Goal: Transaction & Acquisition: Subscribe to service/newsletter

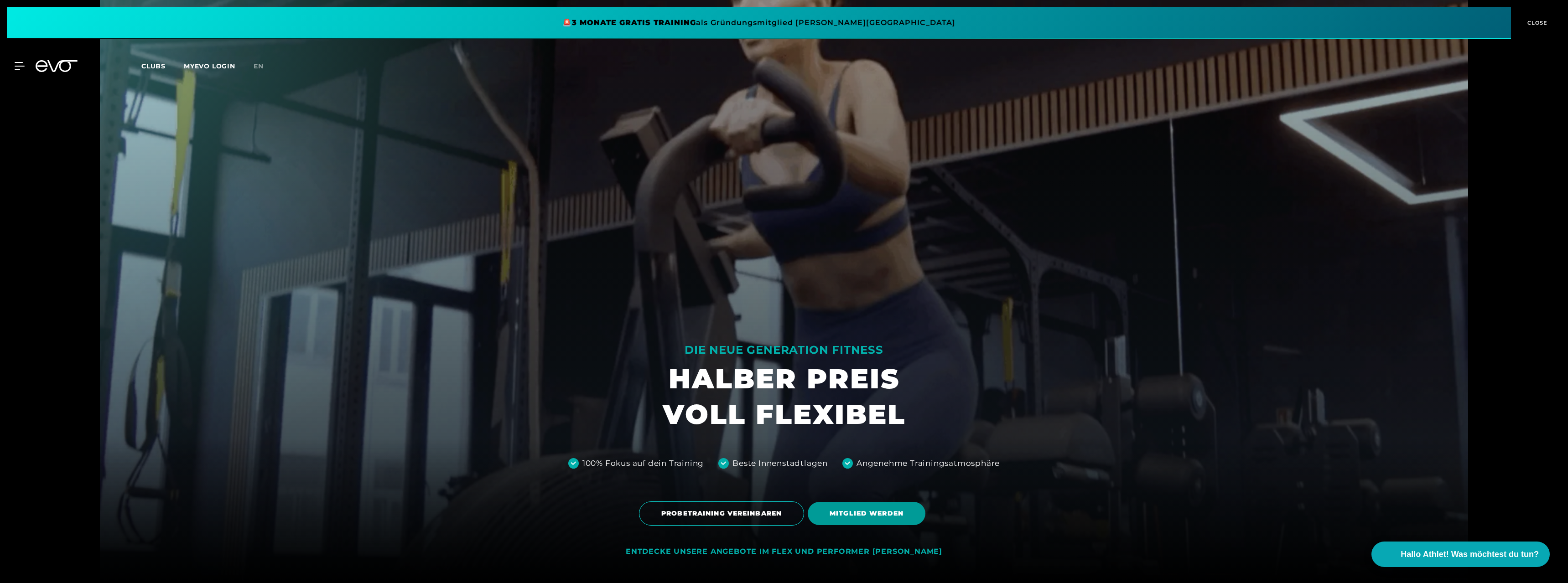
click at [871, 508] on span "MITGLIED WERDEN" at bounding box center [866, 513] width 74 height 9
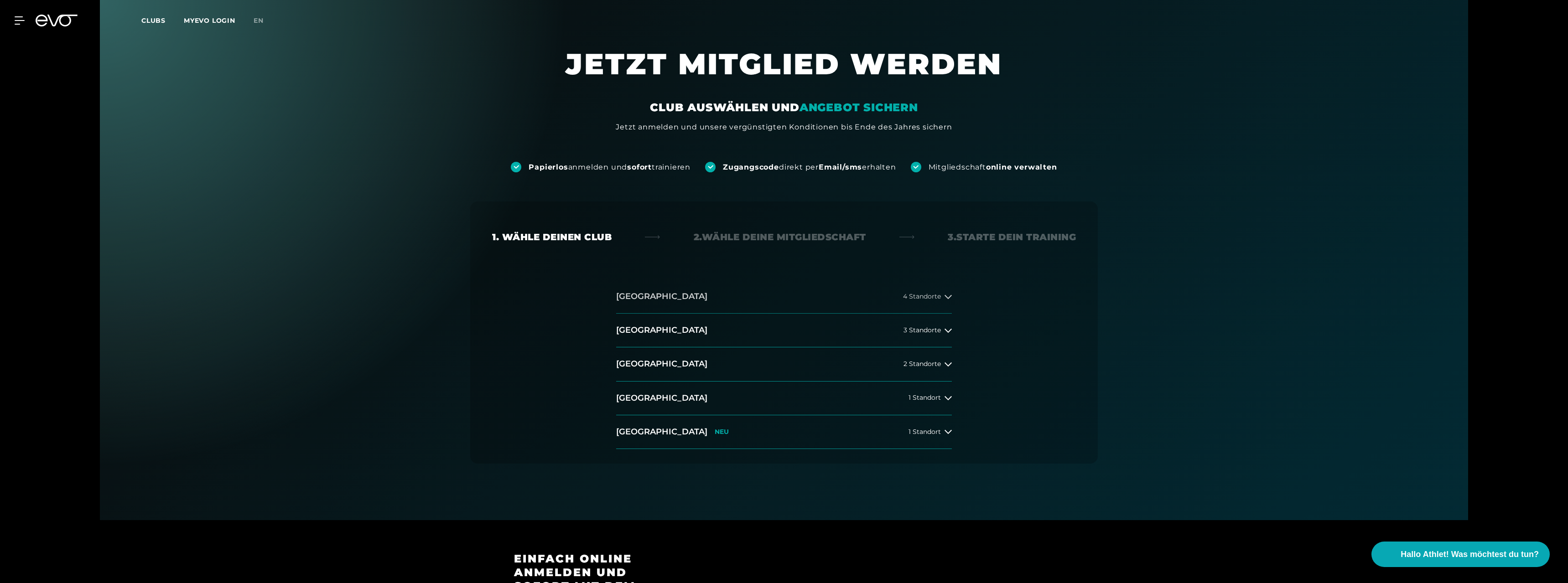
click at [950, 296] on icon at bounding box center [949, 297] width 8 height 8
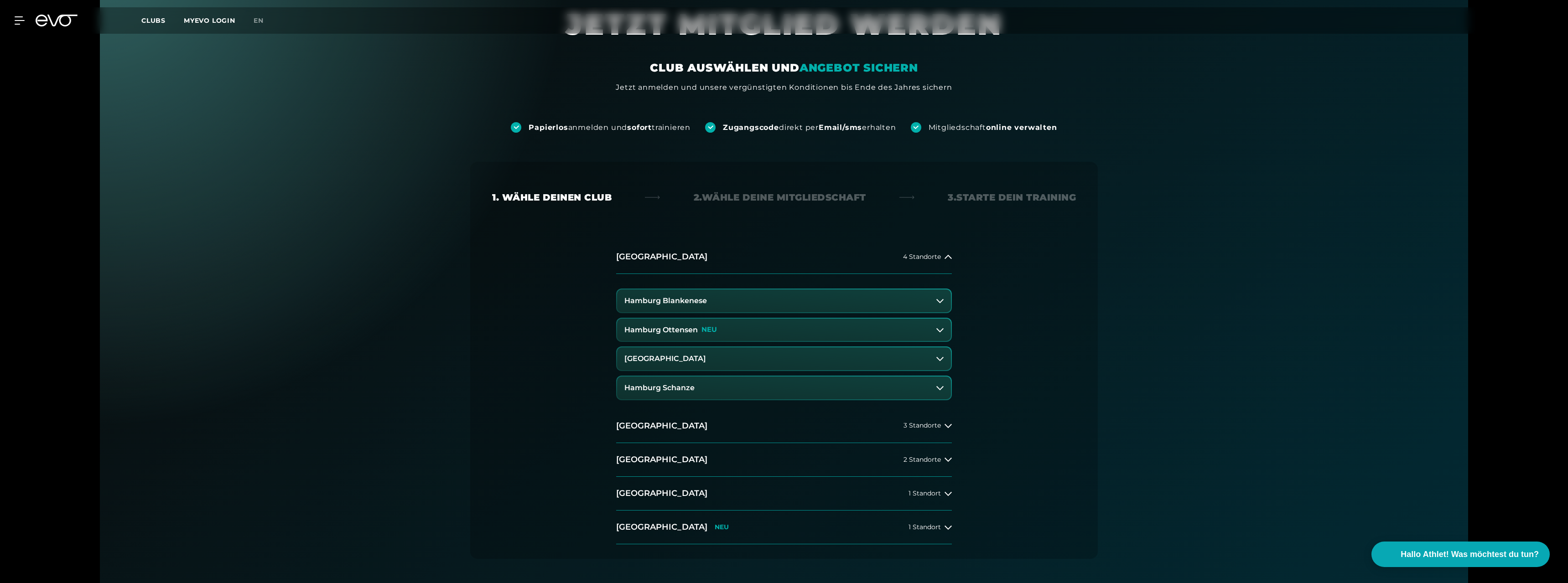
scroll to position [91, 0]
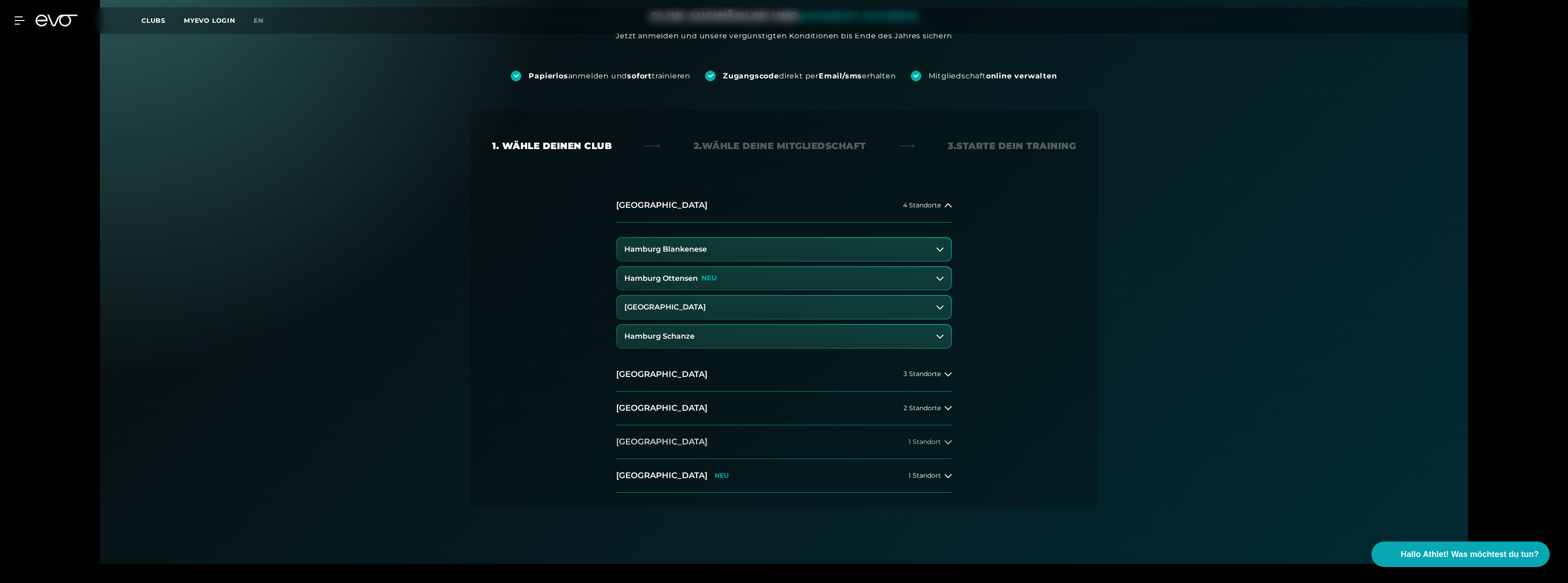
click at [949, 445] on icon at bounding box center [949, 442] width 8 height 8
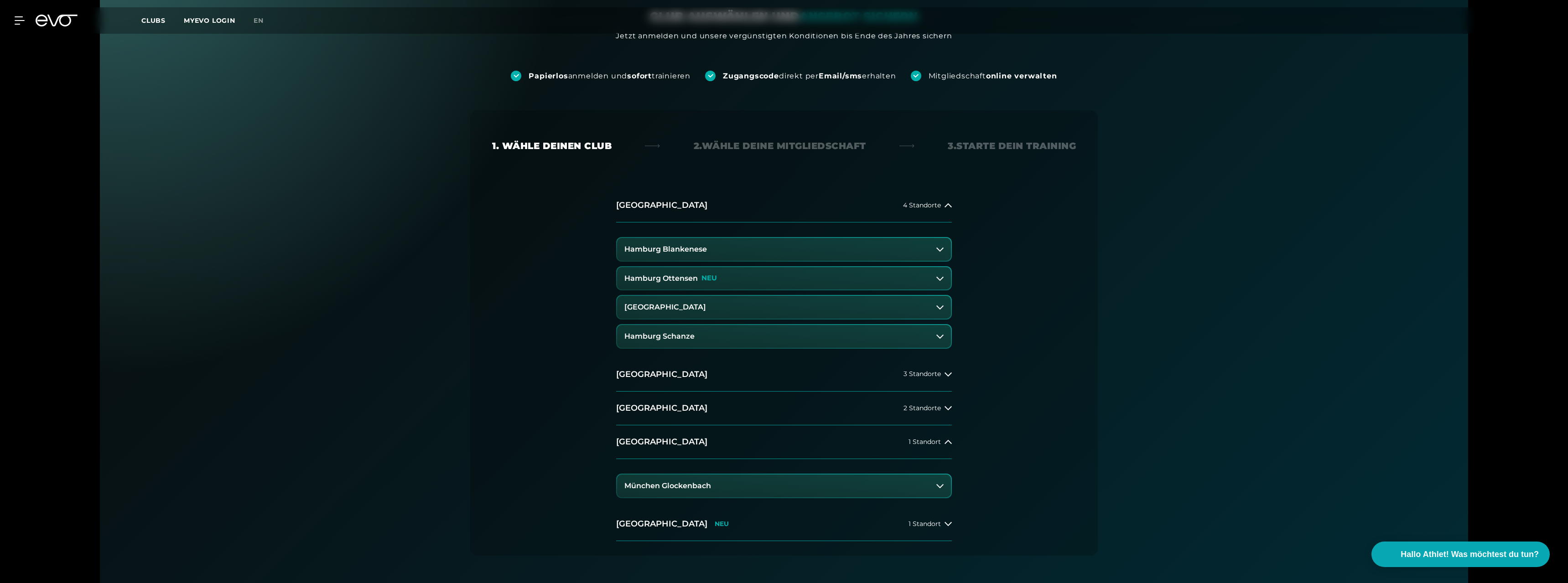
click at [937, 278] on icon at bounding box center [940, 279] width 8 height 8
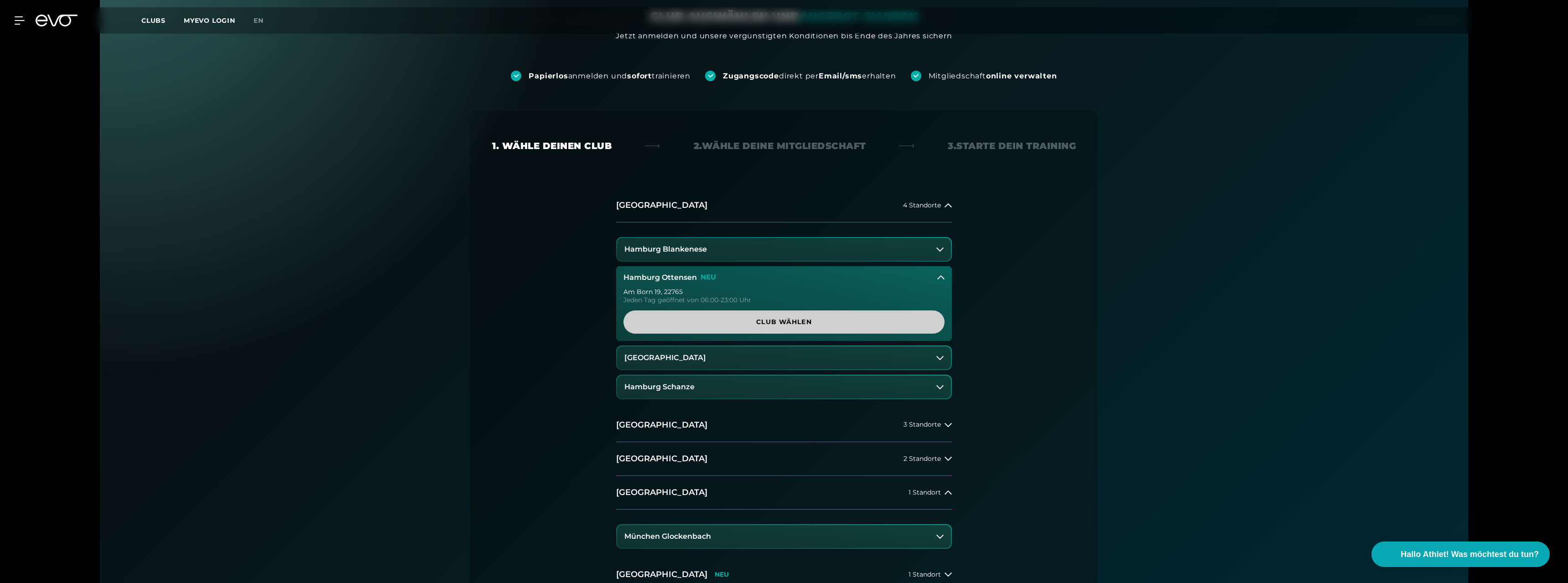
click at [771, 322] on span "Club wählen" at bounding box center [784, 322] width 277 height 9
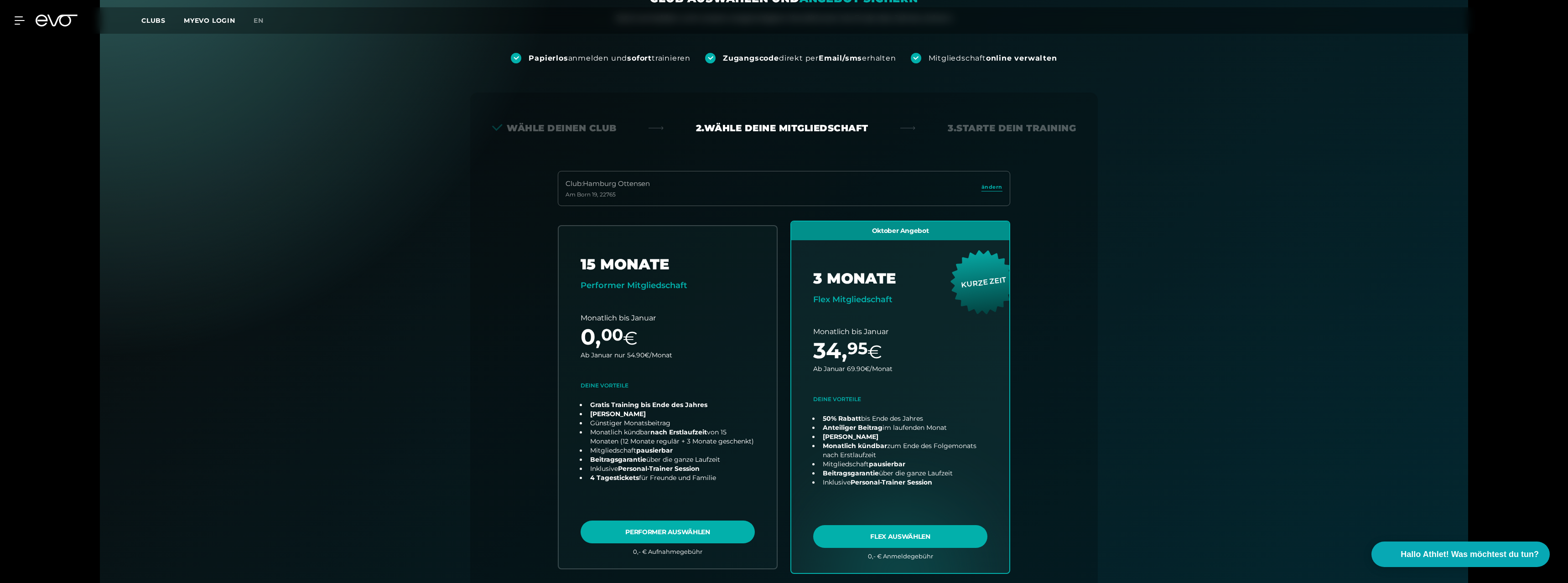
scroll to position [0, 0]
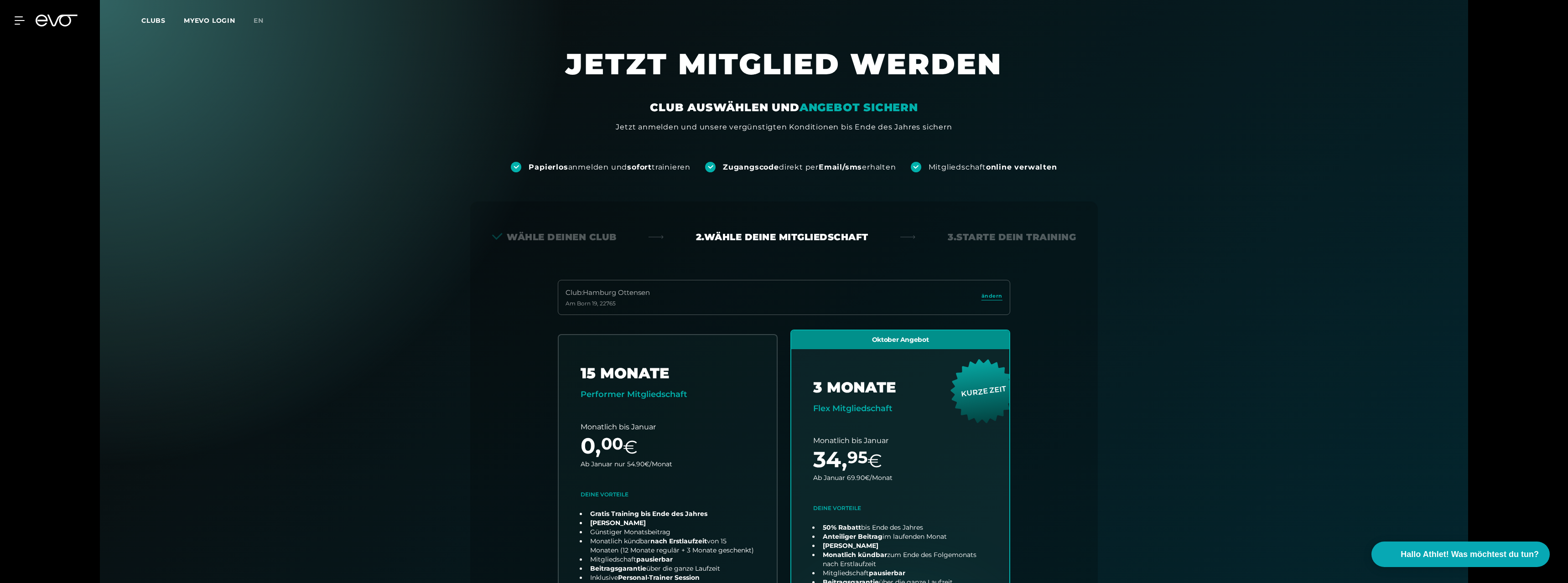
click at [73, 16] on icon at bounding box center [56, 20] width 42 height 12
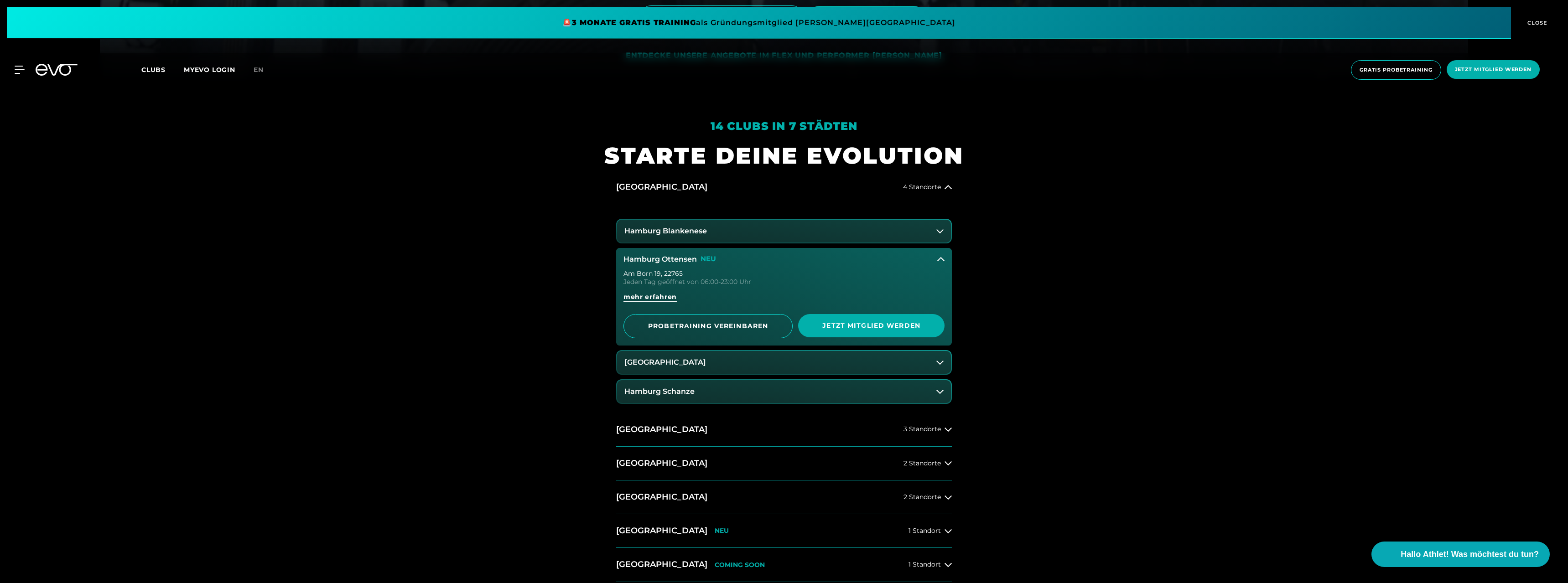
scroll to position [502, 0]
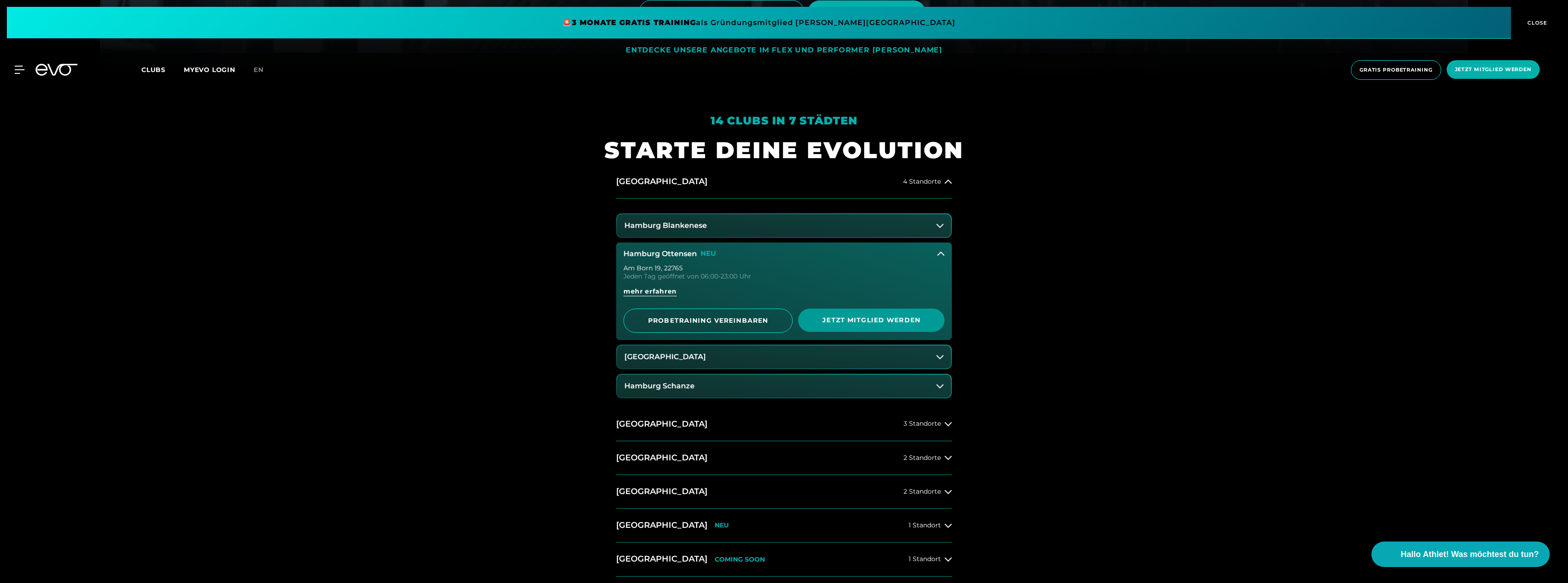
click at [881, 325] on span "Jetzt Mitglied werden" at bounding box center [872, 320] width 102 height 9
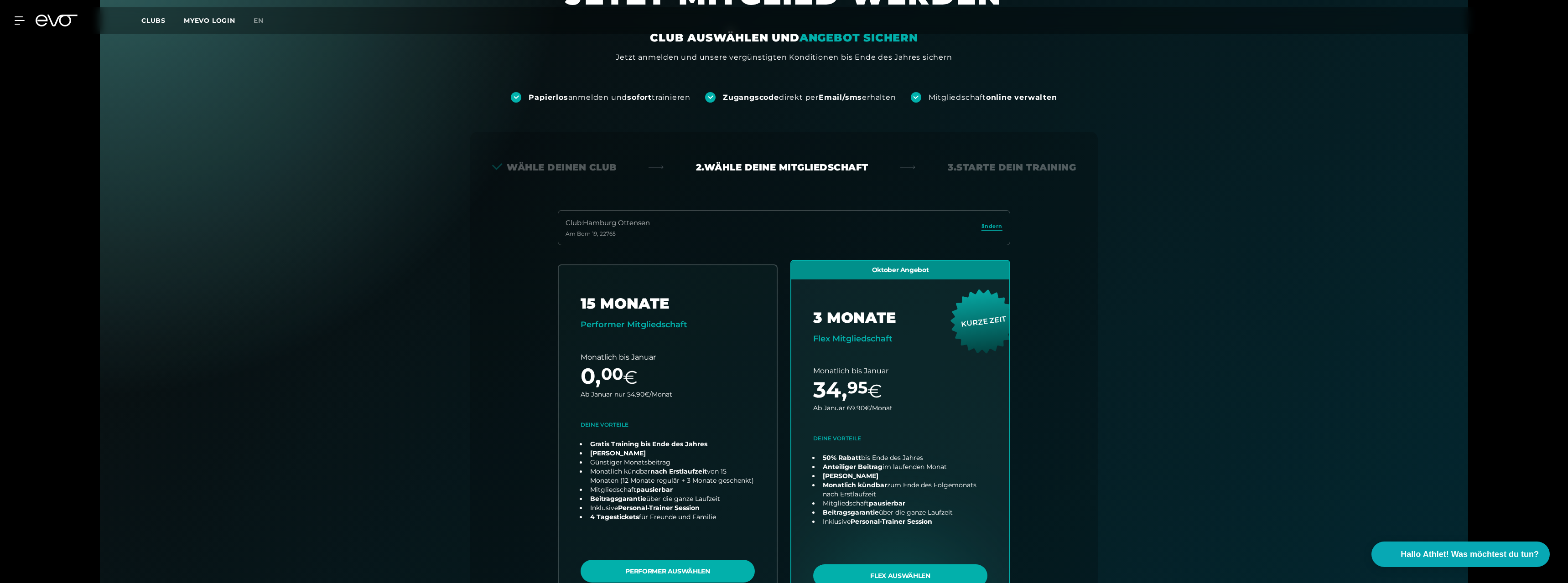
scroll to position [64, 0]
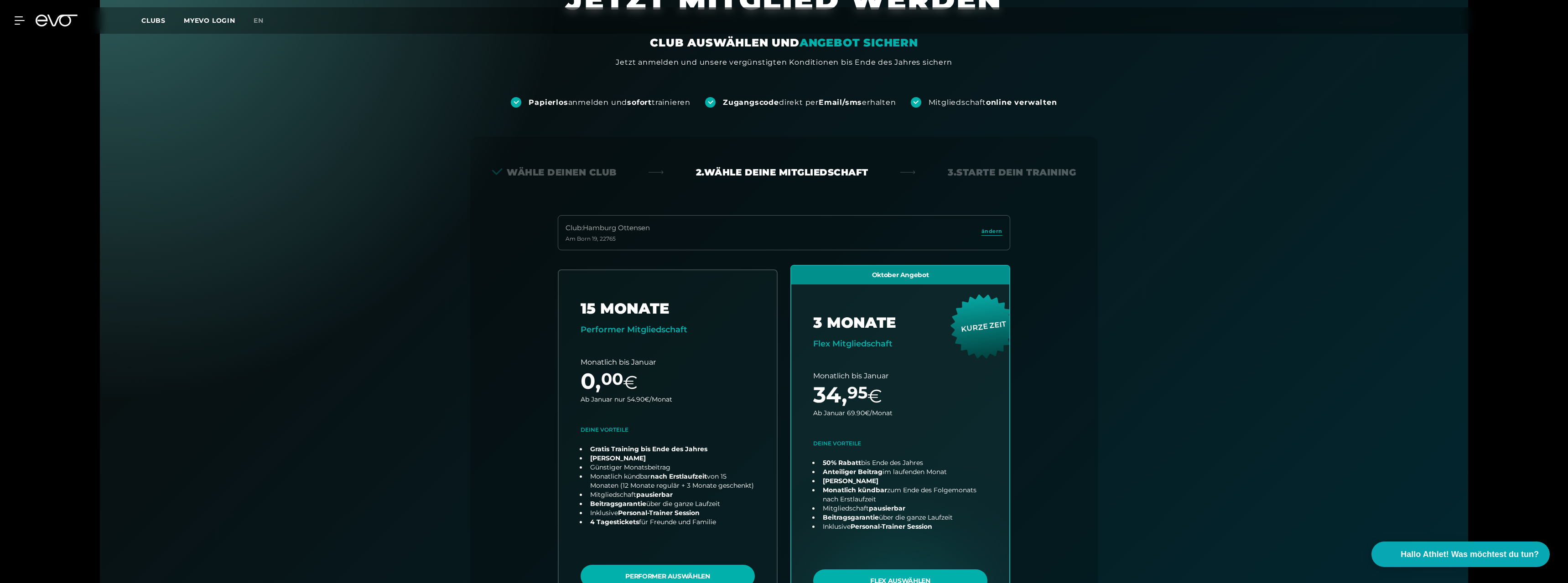
click at [803, 167] on div "2. Wähle deine Mitgliedschaft" at bounding box center [782, 172] width 173 height 13
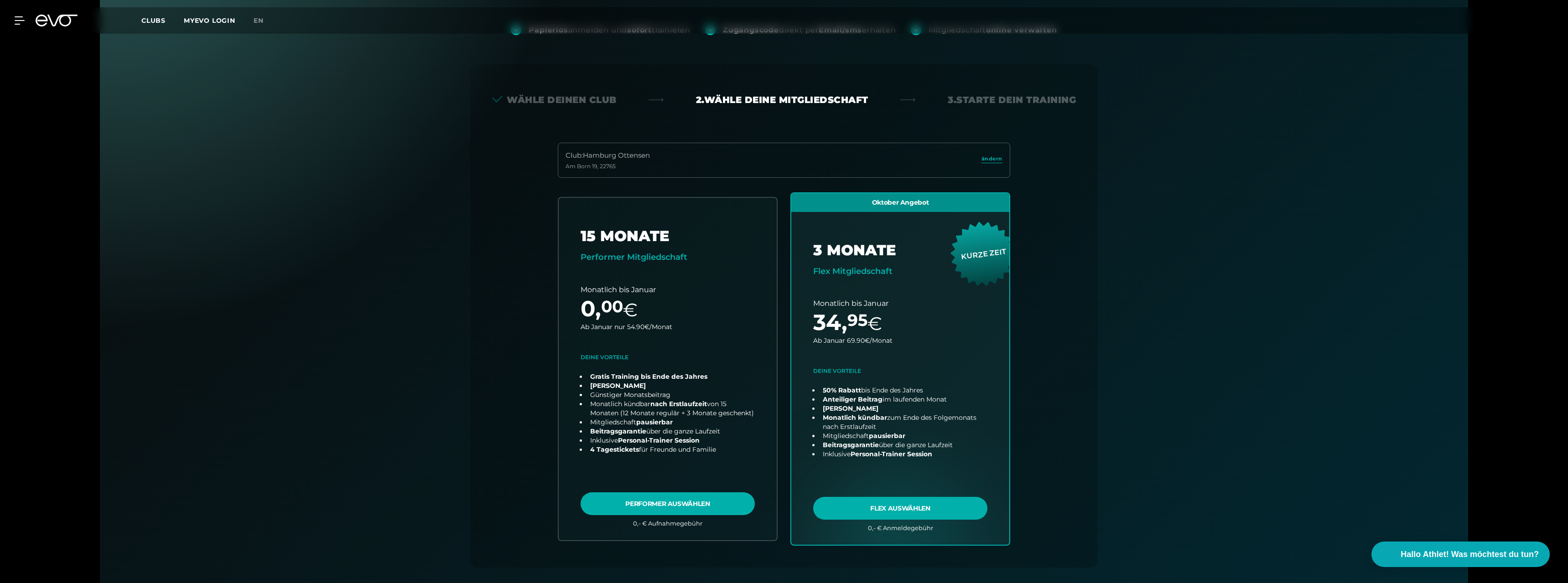
scroll to position [137, 0]
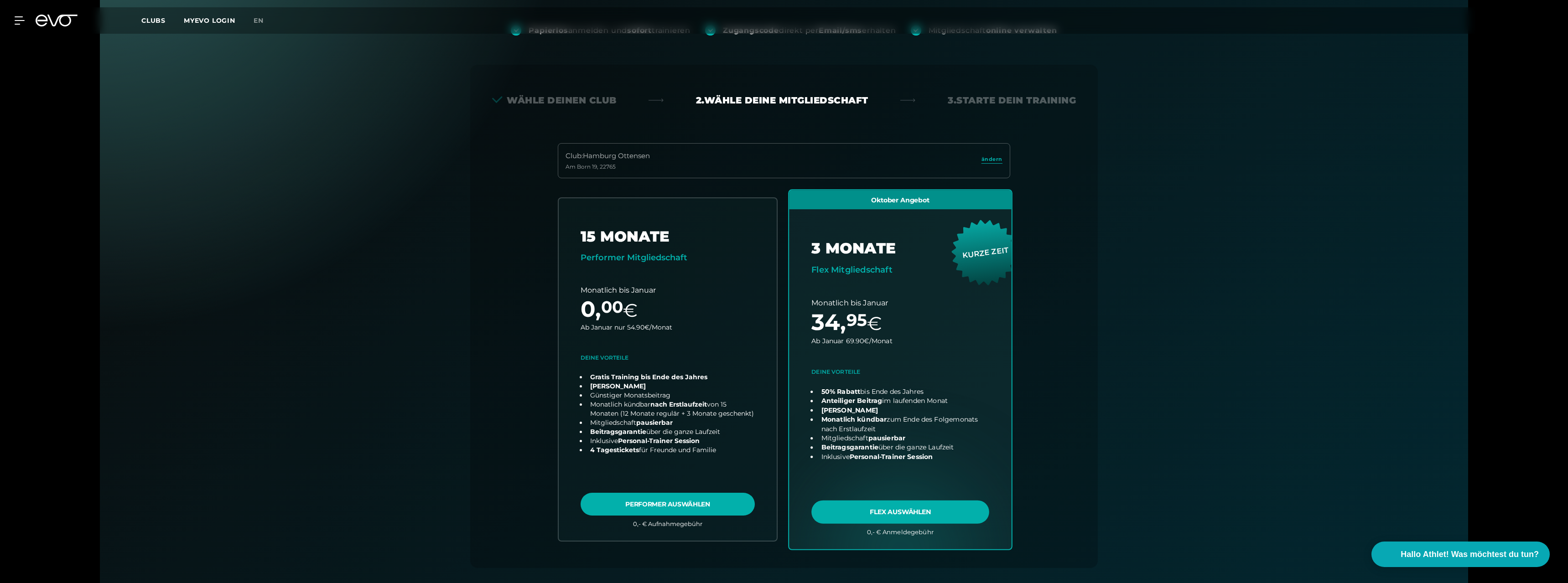
click at [914, 507] on link "choose plan" at bounding box center [901, 370] width 222 height 359
